Goal: Task Accomplishment & Management: Manage account settings

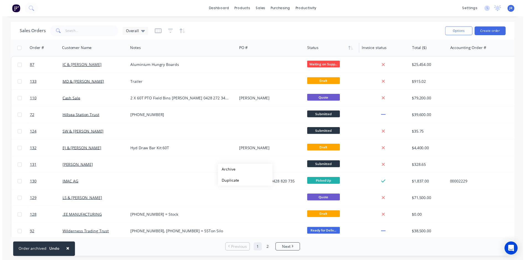
scroll to position [83, 0]
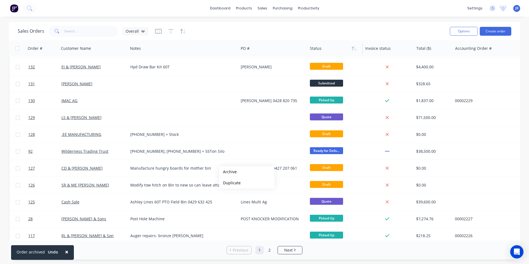
click at [330, 52] on div at bounding box center [334, 48] width 48 height 11
click at [318, 32] on div "Sales Orders Overall" at bounding box center [232, 31] width 428 height 14
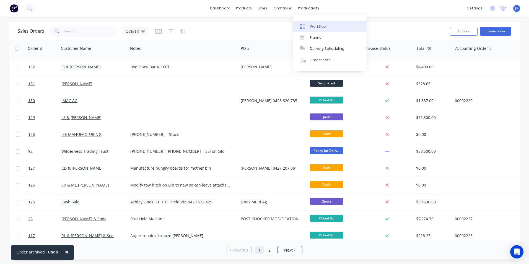
click at [307, 28] on div at bounding box center [304, 26] width 8 height 5
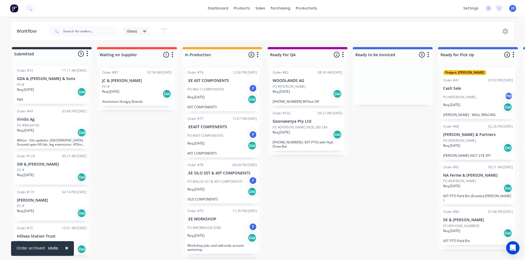
click at [258, 55] on icon "button" at bounding box center [258, 54] width 2 height 7
click at [242, 86] on button "Summaries" at bounding box center [233, 84] width 55 height 9
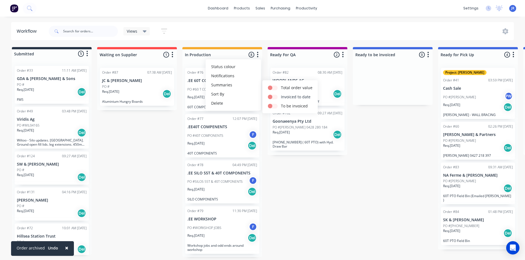
click at [281, 94] on label at bounding box center [281, 94] width 0 height 0
click at [272, 96] on input "checkbox" at bounding box center [270, 96] width 4 height 5
checkbox input "true"
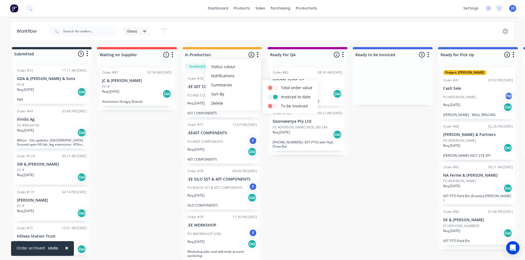
click at [278, 184] on div "Submitted 5 Status colour #273444 hex #273444 Save Cancel Summaries Total order…" at bounding box center [377, 155] width 762 height 216
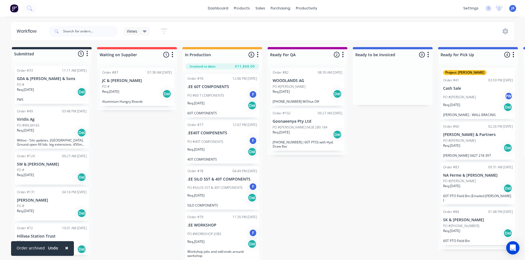
click at [343, 55] on icon "button" at bounding box center [342, 55] width 1 height 6
click at [320, 84] on button "Summaries" at bounding box center [318, 84] width 55 height 9
click at [366, 94] on label at bounding box center [366, 94] width 0 height 0
click at [358, 97] on input "checkbox" at bounding box center [355, 96] width 4 height 5
checkbox input "true"
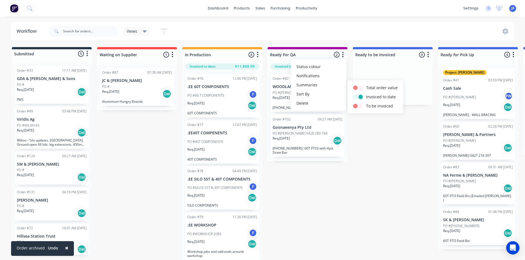
click at [331, 217] on div "Submitted 5 Status colour #273444 hex #273444 Save Cancel Summaries Total order…" at bounding box center [377, 155] width 762 height 216
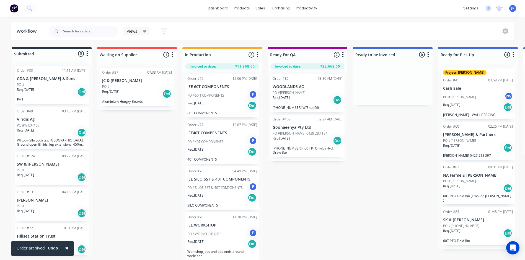
click at [257, 56] on icon "button" at bounding box center [257, 55] width 1 height 6
click at [246, 84] on button "Summaries" at bounding box center [233, 84] width 55 height 9
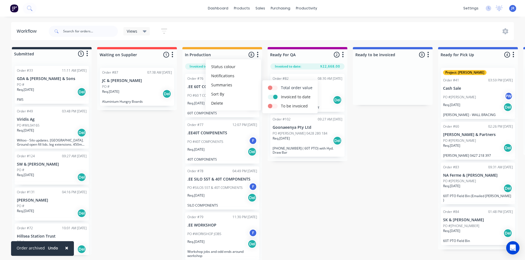
click at [281, 85] on label at bounding box center [281, 85] width 0 height 0
click at [272, 85] on input "checkbox" at bounding box center [270, 87] width 4 height 5
checkbox input "true"
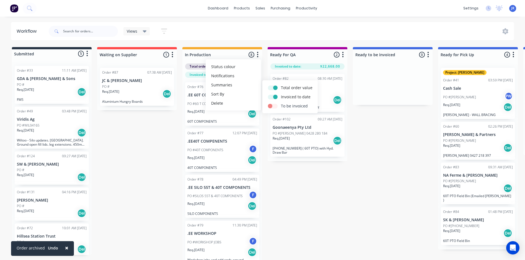
click at [281, 103] on label at bounding box center [281, 103] width 0 height 0
click at [272, 105] on input "checkbox" at bounding box center [270, 105] width 4 height 5
checkbox input "true"
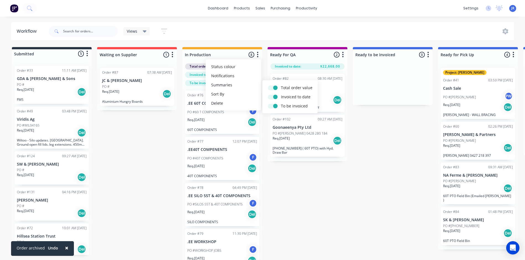
click at [289, 181] on div "Submitted 5 Status colour #273444 hex #273444 Save Cancel Summaries Total order…" at bounding box center [377, 163] width 762 height 232
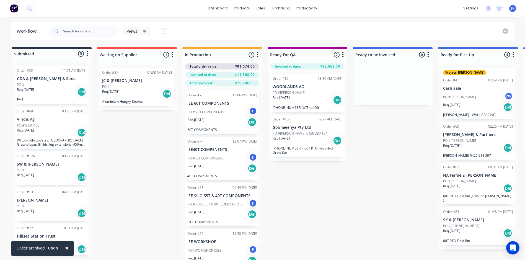
click at [343, 56] on icon "button" at bounding box center [343, 54] width 2 height 7
click at [319, 192] on div "Submitted 5 Status colour #273444 hex #273444 Save Cancel Summaries Total order…" at bounding box center [377, 163] width 762 height 232
click at [326, 30] on div "Views Save new view None (Default) edit Show/Hide statuses Show line item cards…" at bounding box center [281, 31] width 467 height 17
click at [459, 142] on p "PO #[PERSON_NAME]" at bounding box center [459, 140] width 33 height 5
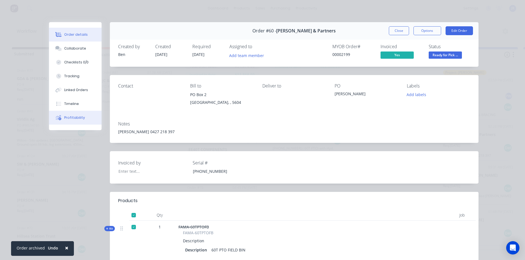
click at [66, 117] on div "Profitability" at bounding box center [74, 117] width 21 height 5
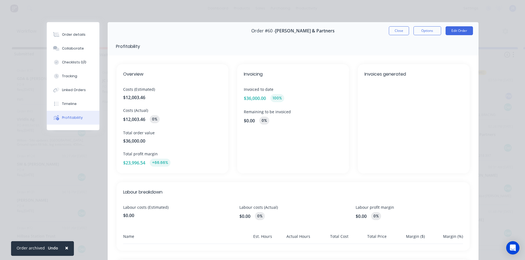
click at [66, 248] on span "×" at bounding box center [66, 248] width 3 height 8
click at [397, 30] on button "Close" at bounding box center [399, 30] width 20 height 9
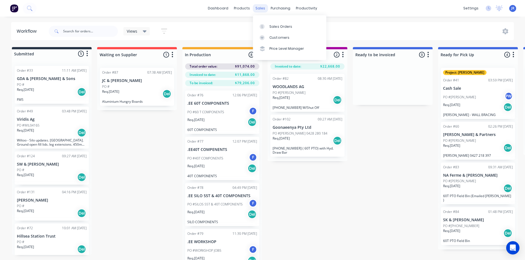
click at [259, 7] on div "sales" at bounding box center [260, 8] width 15 height 8
click at [262, 26] on g at bounding box center [262, 26] width 5 height 5
